Goal: Download file/media

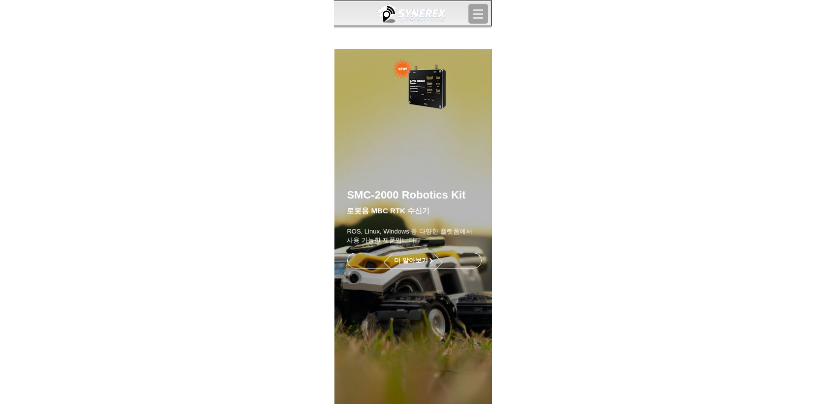
click at [449, 264] on span "더 알아보기" at bounding box center [414, 260] width 133 height 15
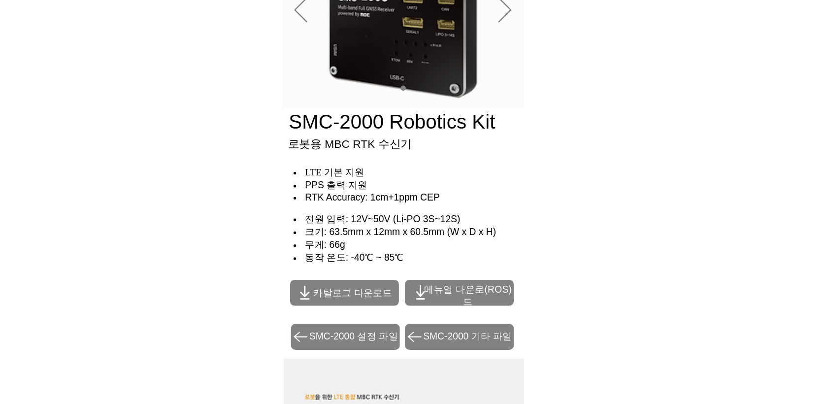
click at [385, 279] on span "카탈로그 다운로드" at bounding box center [384, 275] width 45 height 7
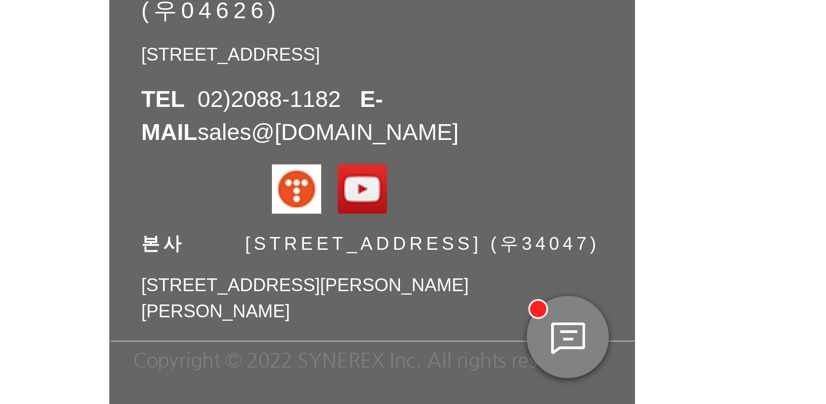
scroll to position [1596, 0]
click at [478, 380] on div "Chat" at bounding box center [471, 383] width 25 height 25
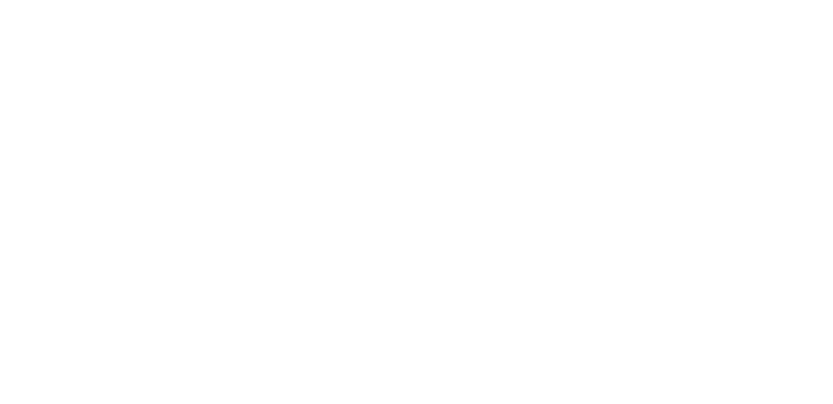
scroll to position [59, 0]
